Goal: Check status: Check status

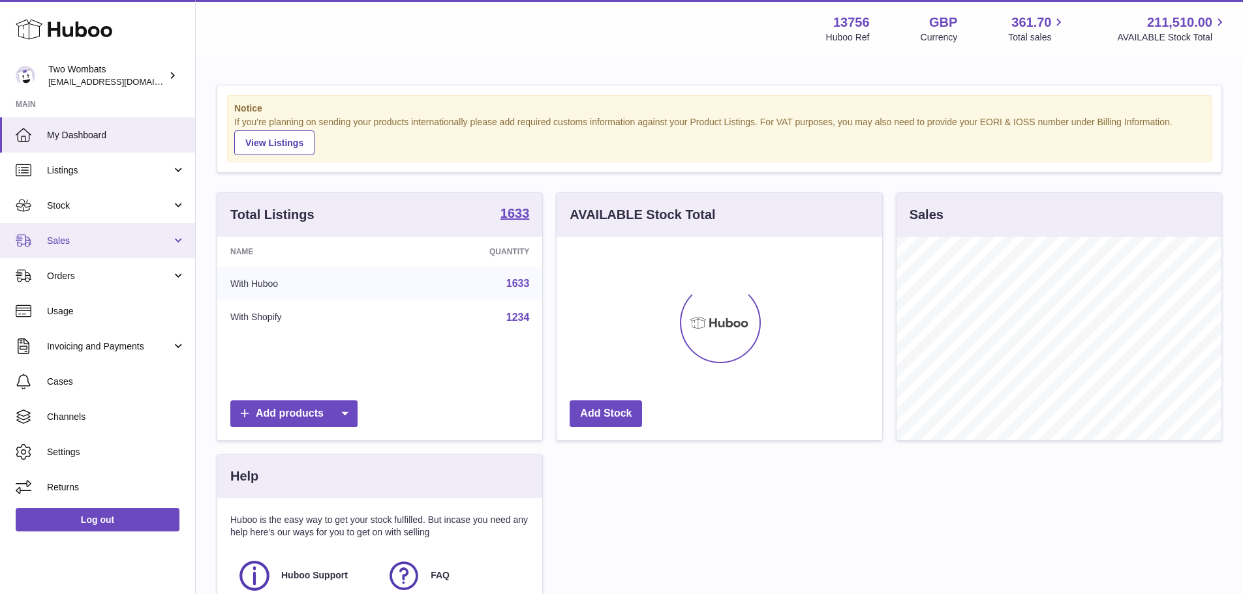
scroll to position [204, 326]
click at [114, 249] on link "Sales" at bounding box center [97, 240] width 195 height 35
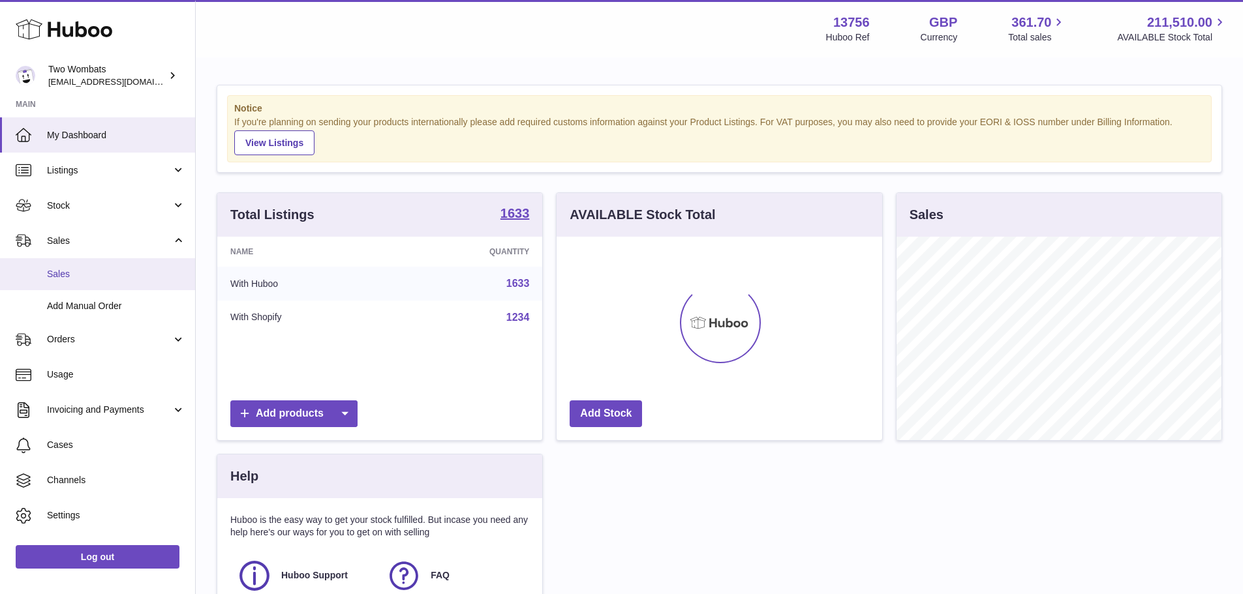
click at [112, 271] on span "Sales" at bounding box center [116, 274] width 138 height 12
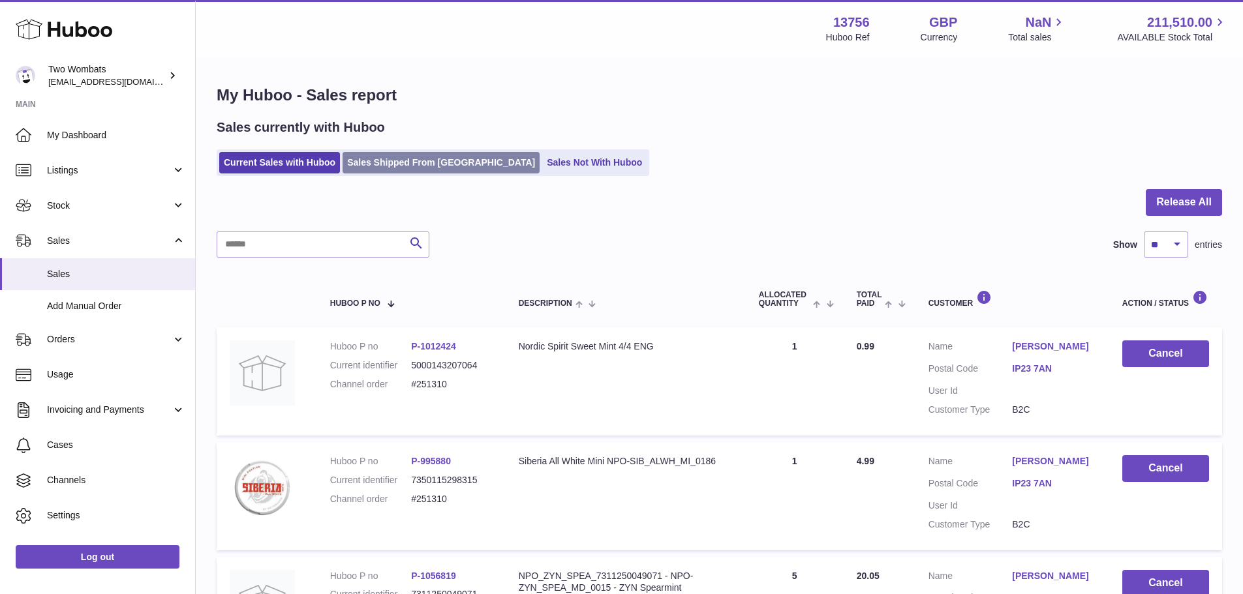
click at [367, 168] on link "Sales Shipped From Huboo" at bounding box center [441, 163] width 197 height 22
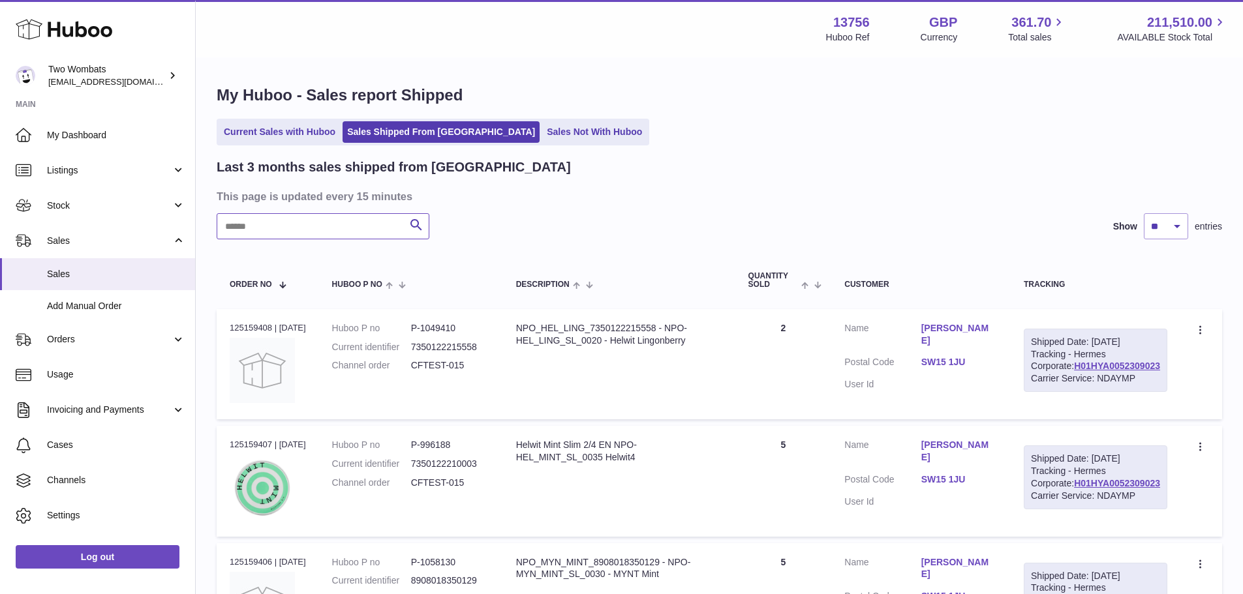
click at [330, 223] on input "text" at bounding box center [323, 226] width 213 height 26
paste input "*******"
type input "*******"
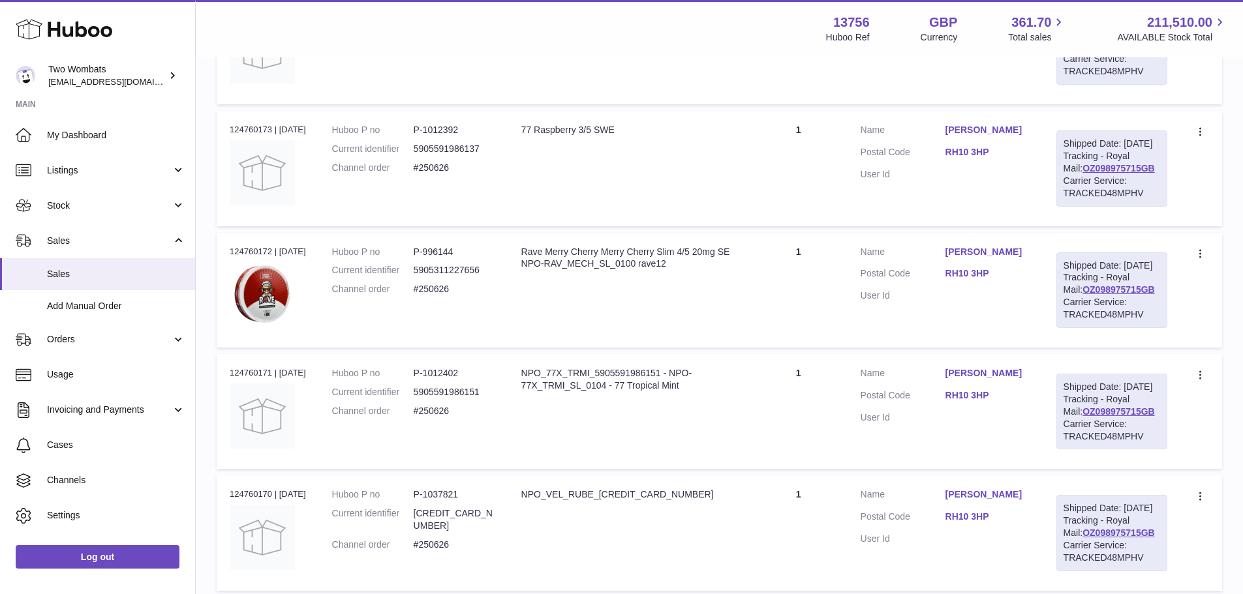
scroll to position [124, 0]
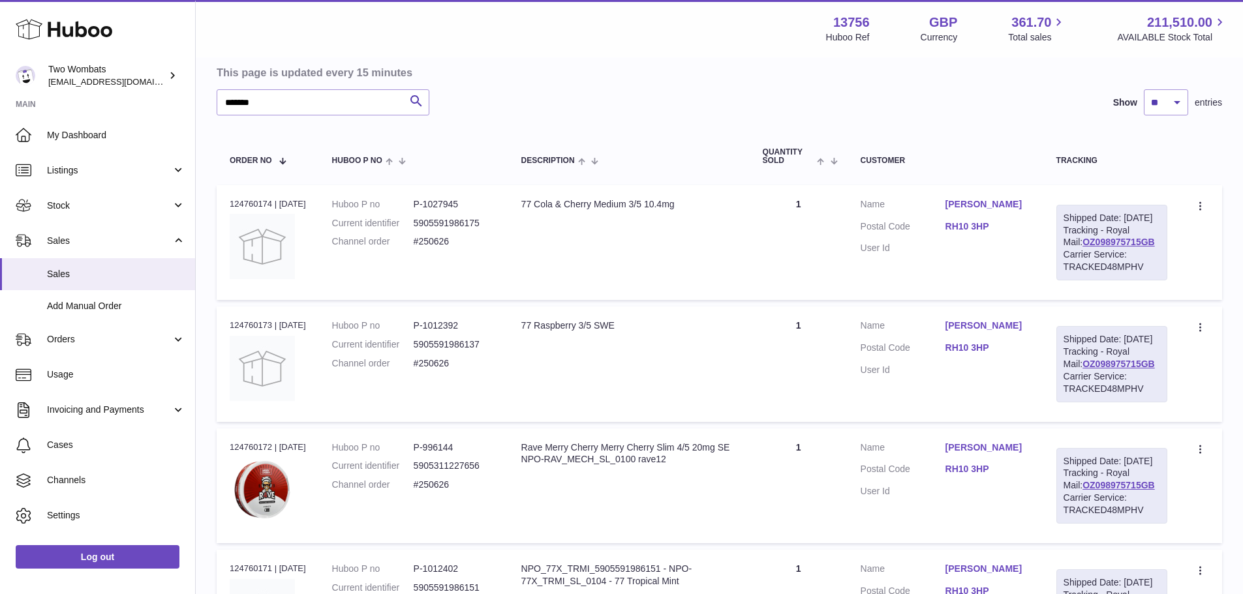
click at [836, 280] on td "Quantity 1" at bounding box center [799, 242] width 98 height 115
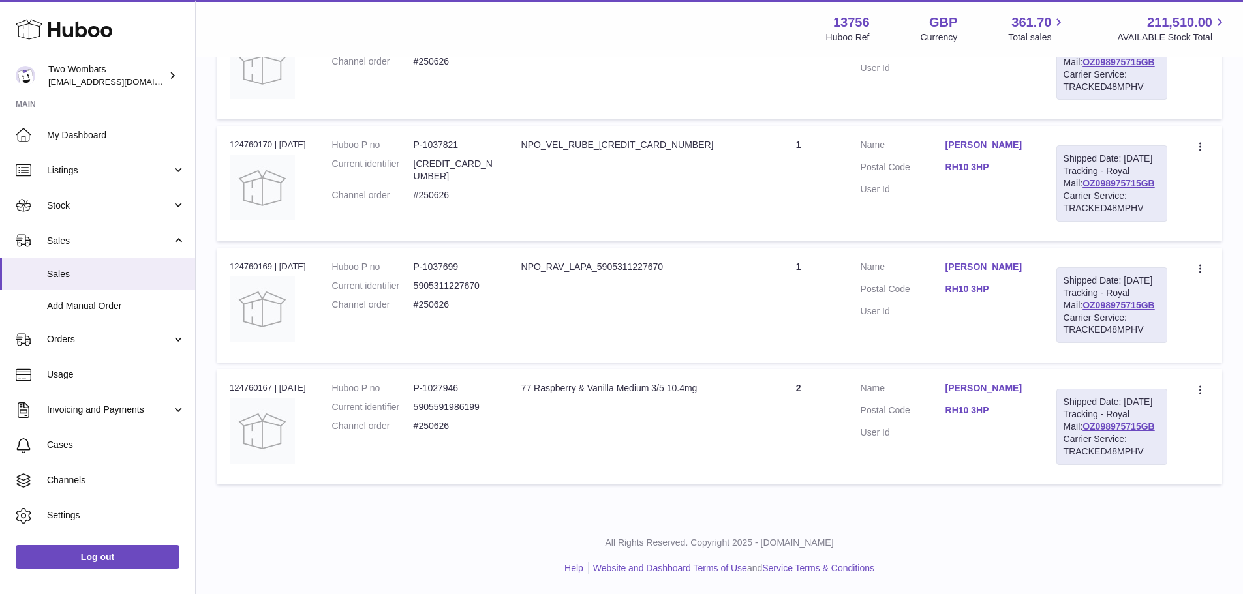
scroll to position [776, 0]
click at [244, 139] on div "Order no 124760170 | 15th Sep" at bounding box center [268, 145] width 76 height 12
copy div "124760170"
